Goal: Transaction & Acquisition: Subscribe to service/newsletter

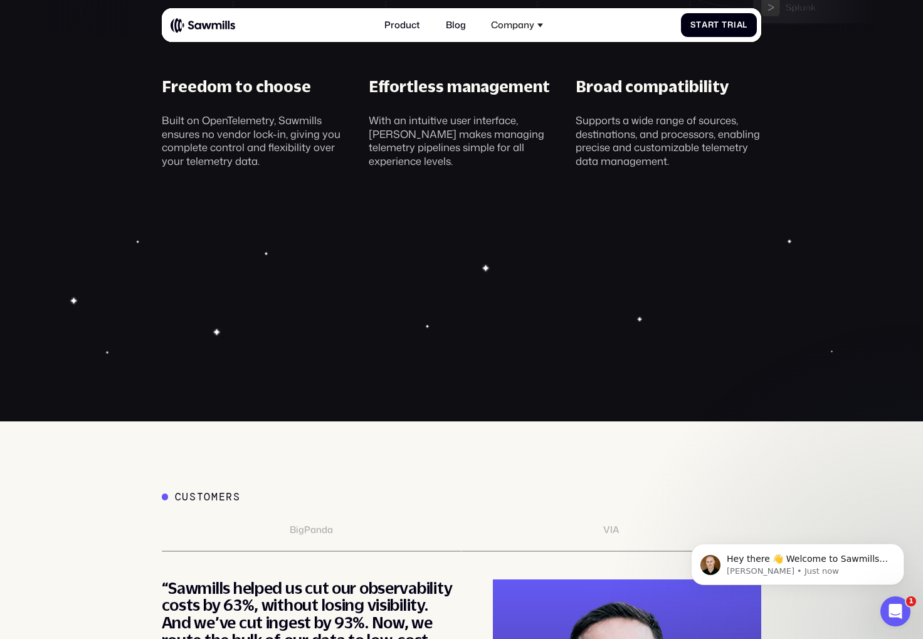
scroll to position [4430, 0]
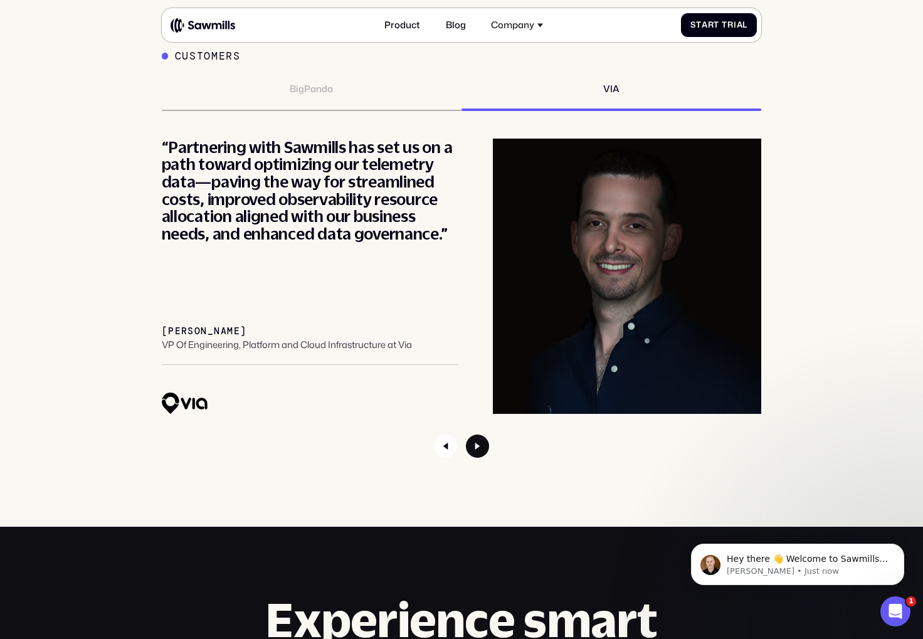
click at [482, 446] on icon "Next slide" at bounding box center [477, 445] width 23 height 23
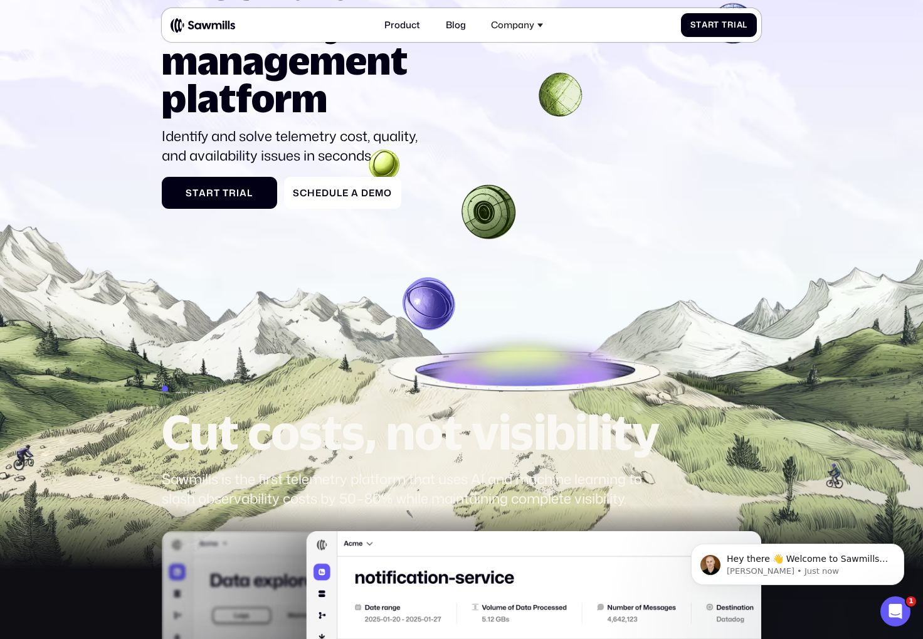
scroll to position [0, 0]
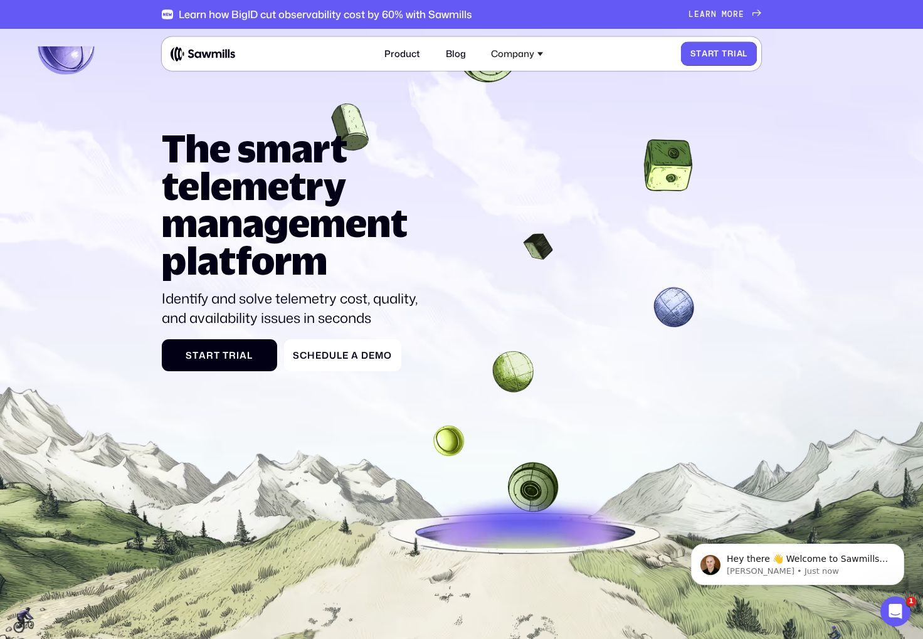
click at [733, 60] on link "S t a r t T r i a l S t a r t T r i a l" at bounding box center [719, 54] width 76 height 24
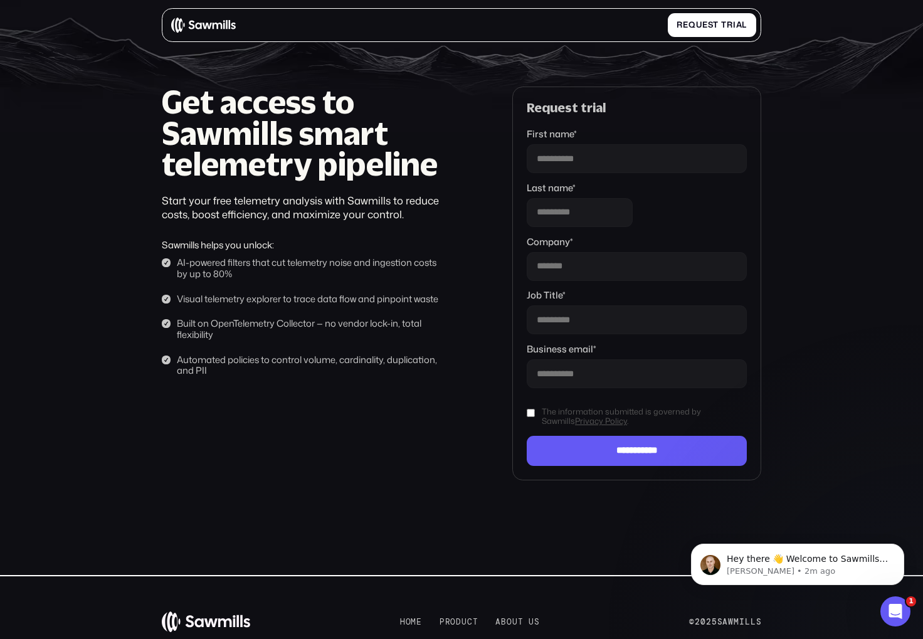
click at [219, 18] on img at bounding box center [203, 25] width 65 height 16
click at [217, 21] on img at bounding box center [203, 25] width 65 height 16
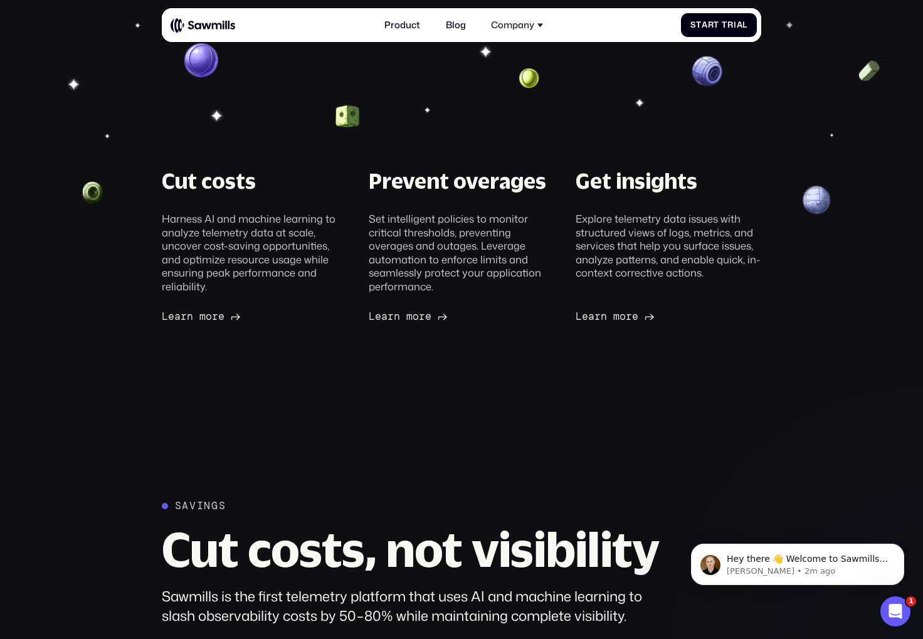
scroll to position [360, 0]
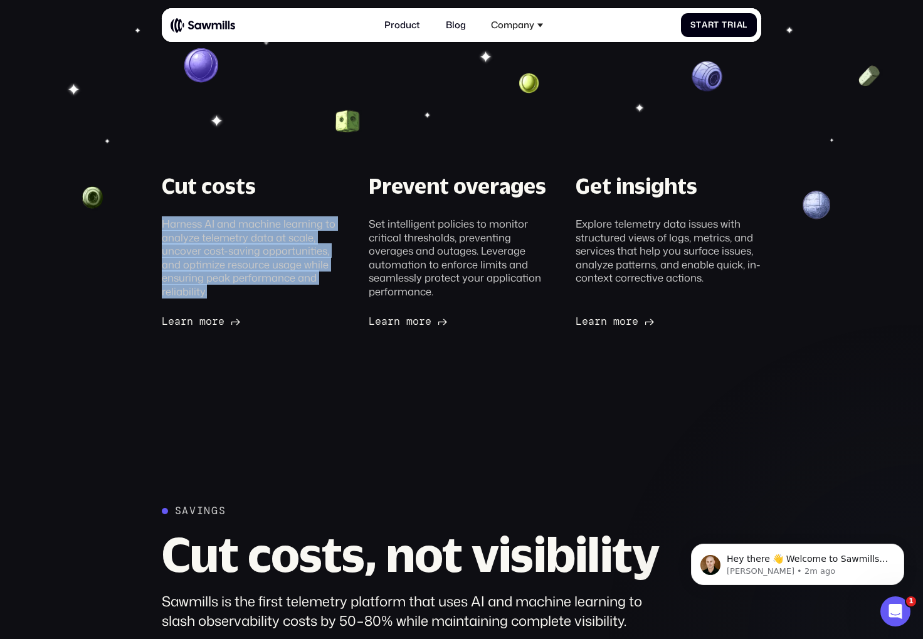
drag, startPoint x: 264, startPoint y: 263, endPoint x: 275, endPoint y: 298, distance: 37.5
click at [275, 298] on div "Cut costs Harness AI and machine learning to analyze telemetry data at scale, u…" at bounding box center [254, 249] width 207 height 155
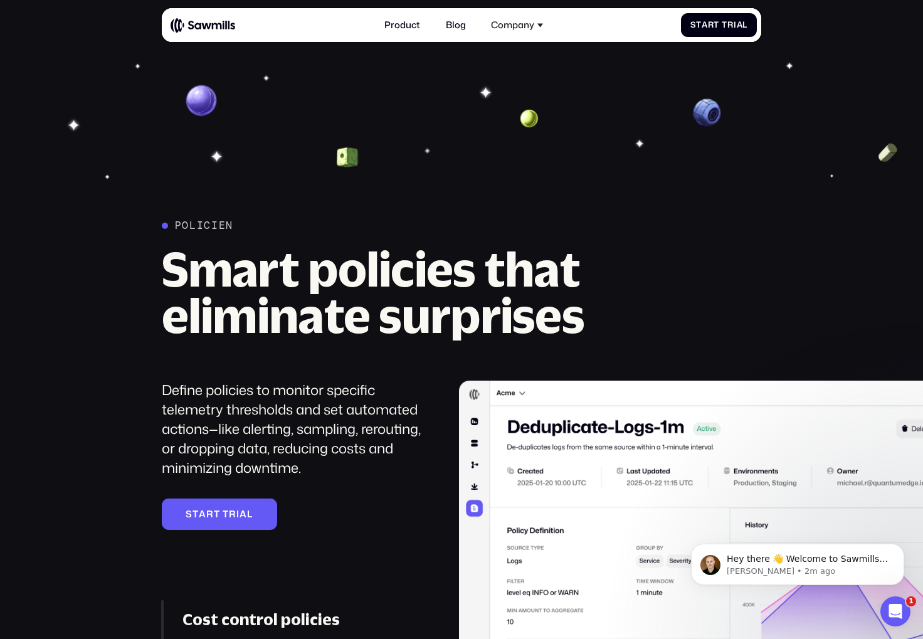
scroll to position [1584, 0]
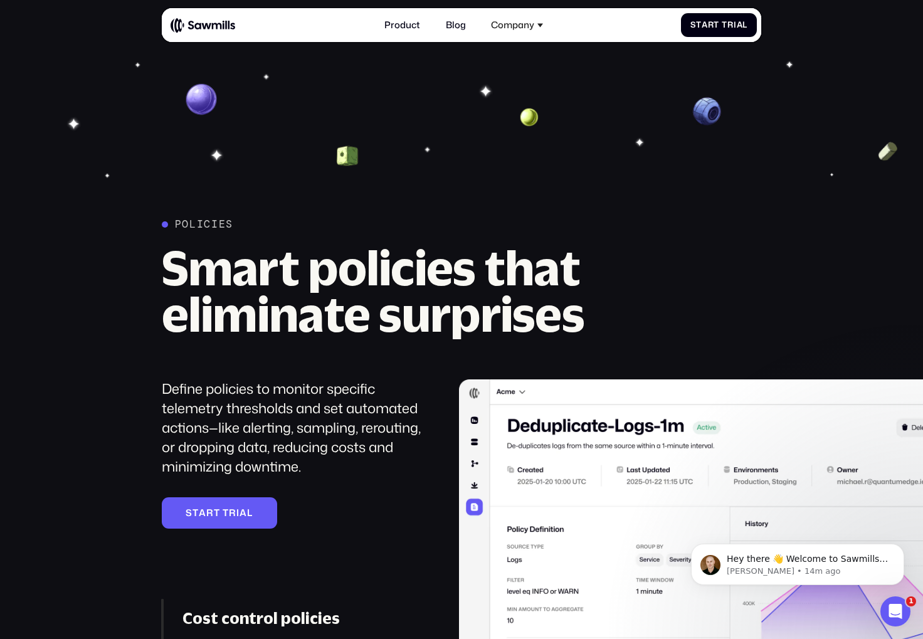
click at [713, 310] on div "Policies Smart policies that eliminate surprises Define policies to monitor spe…" at bounding box center [462, 481] width 600 height 526
